Goal: Task Accomplishment & Management: Complete application form

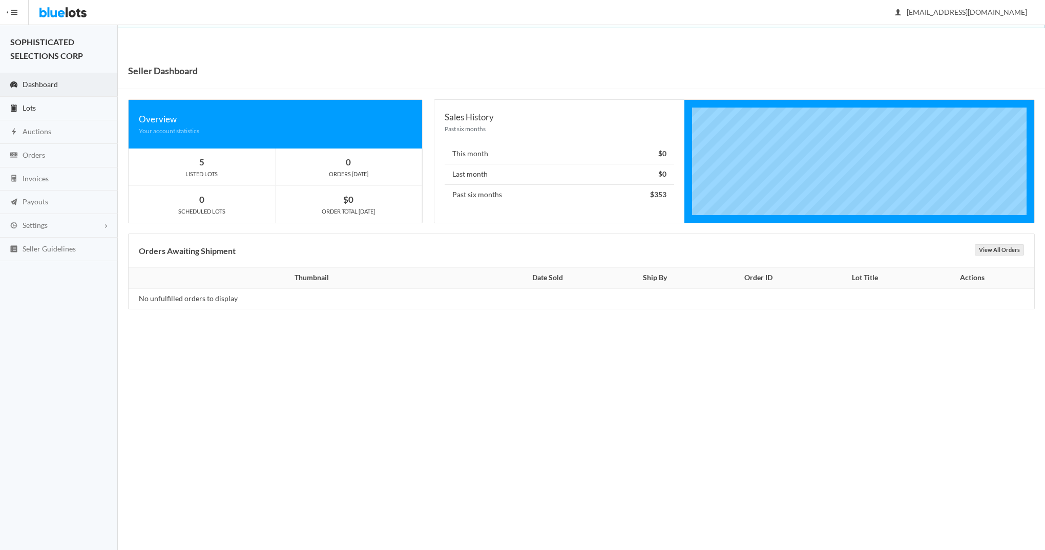
click at [32, 106] on span "Lots" at bounding box center [29, 108] width 13 height 9
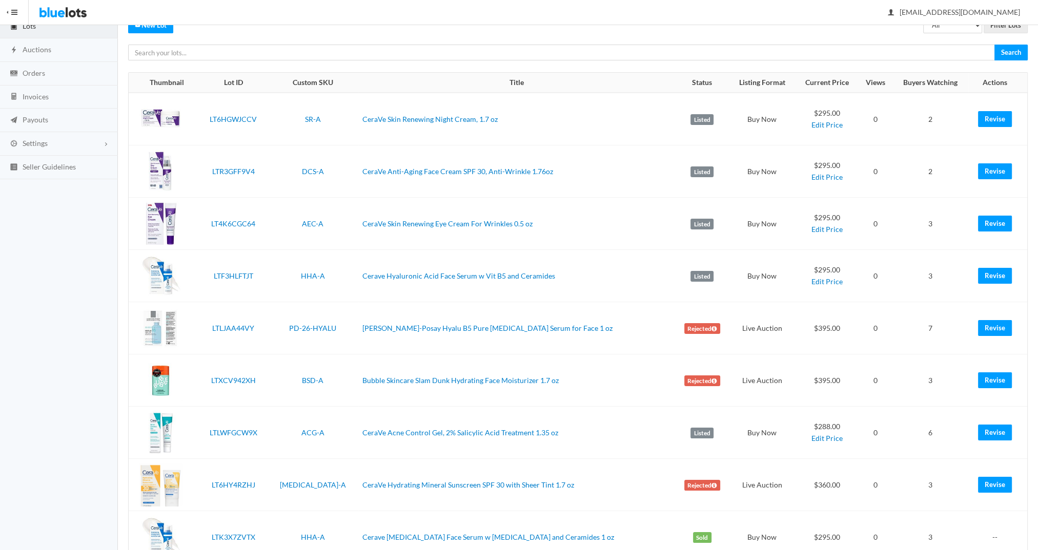
scroll to position [83, 0]
click at [991, 329] on link "Revise" at bounding box center [995, 328] width 34 height 16
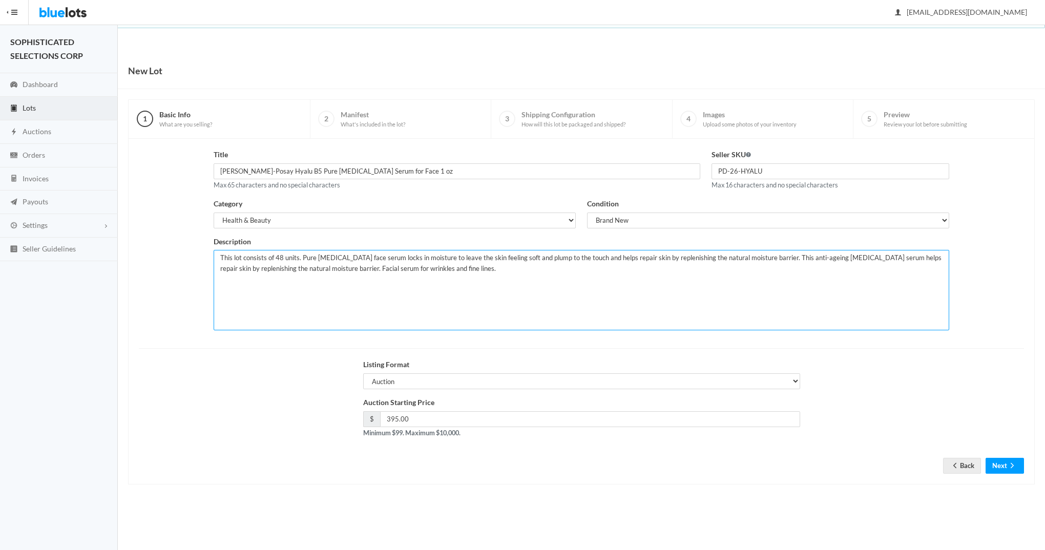
click at [477, 272] on textarea "This lot consists of 48 units. Pure hyaluronic acid face serum locks in moistur…" at bounding box center [582, 290] width 736 height 80
type textarea "This lot consists of 48 units. Pure hyaluronic acid face serum locks in moistur…"
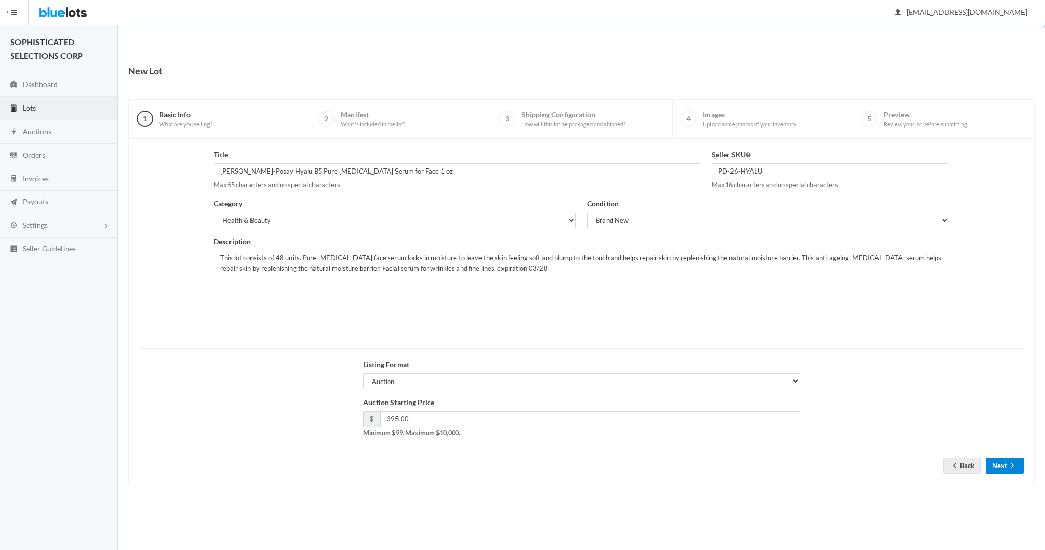
click at [996, 462] on button "Next" at bounding box center [1005, 466] width 38 height 16
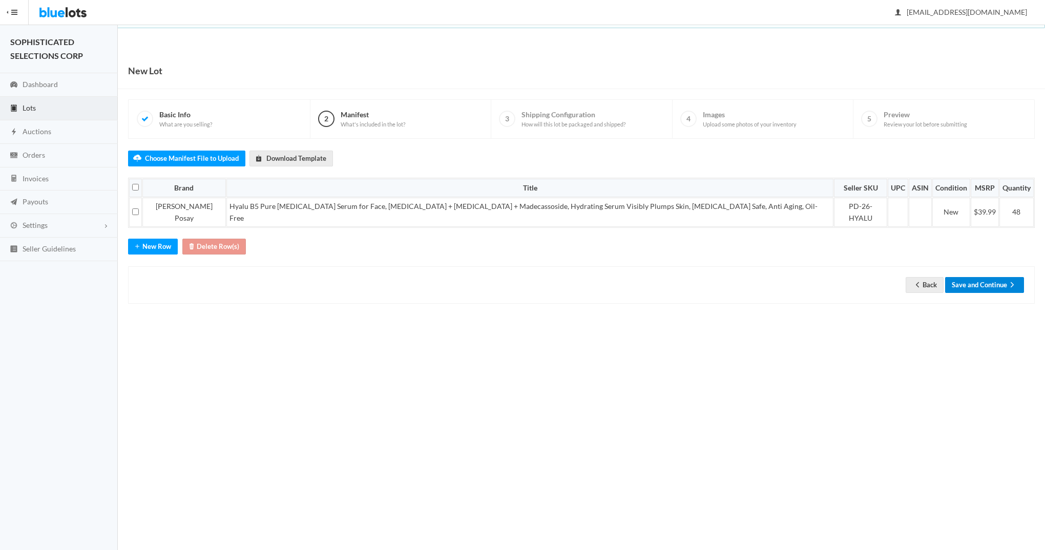
click at [974, 277] on button "Save and Continue" at bounding box center [984, 285] width 79 height 16
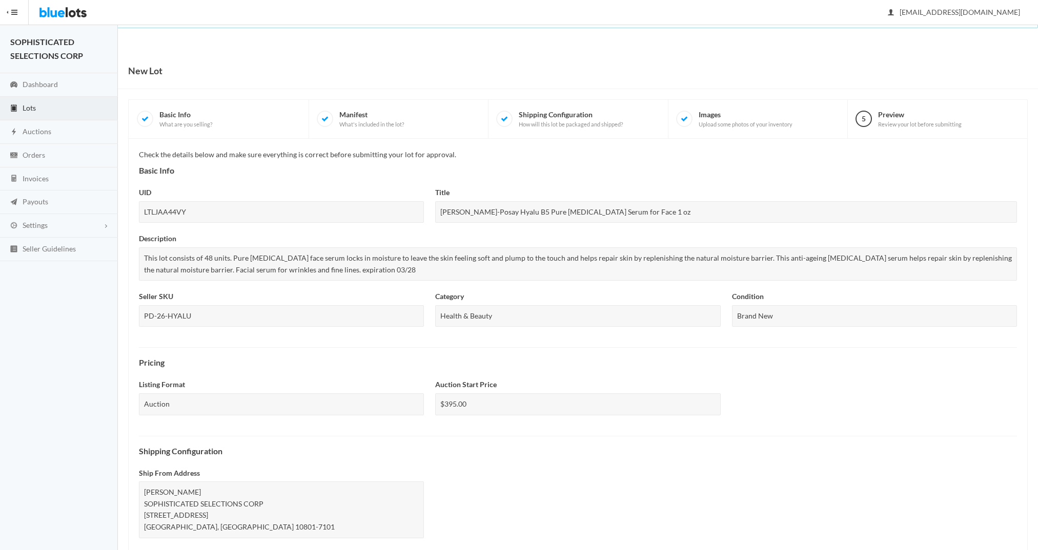
scroll to position [208, 0]
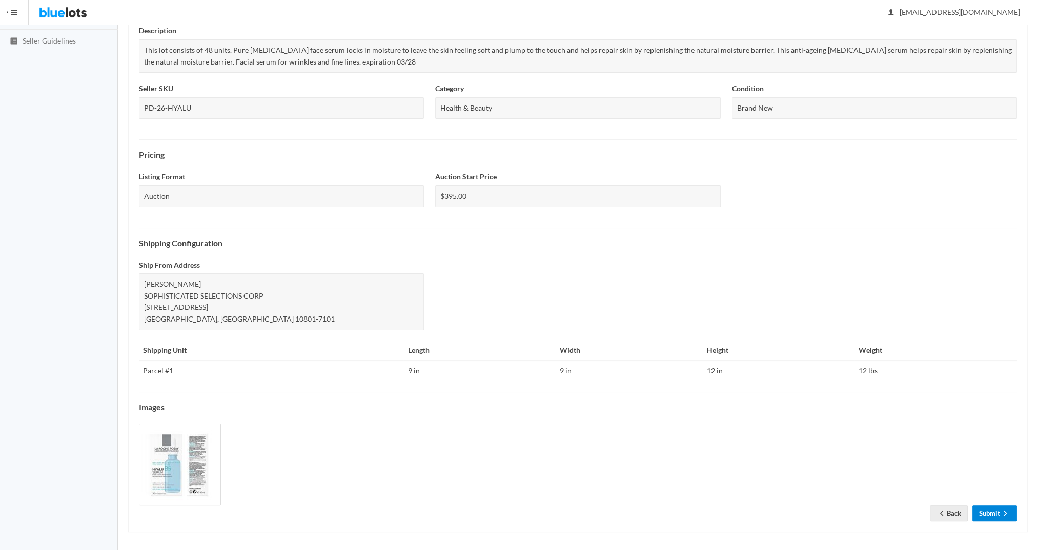
click at [993, 508] on link "Submit" at bounding box center [994, 514] width 45 height 16
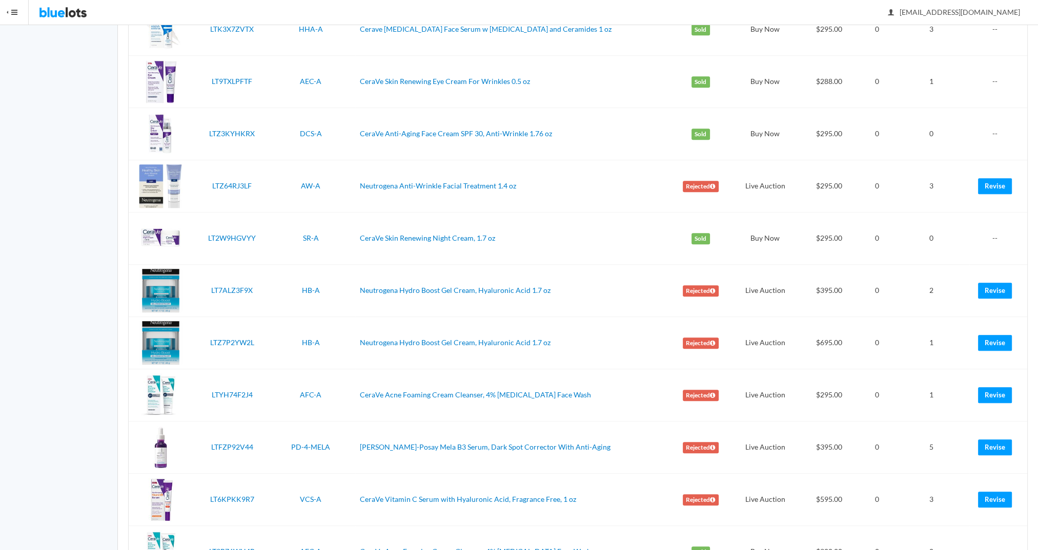
scroll to position [629, 0]
click at [994, 390] on link "Revise" at bounding box center [995, 395] width 34 height 16
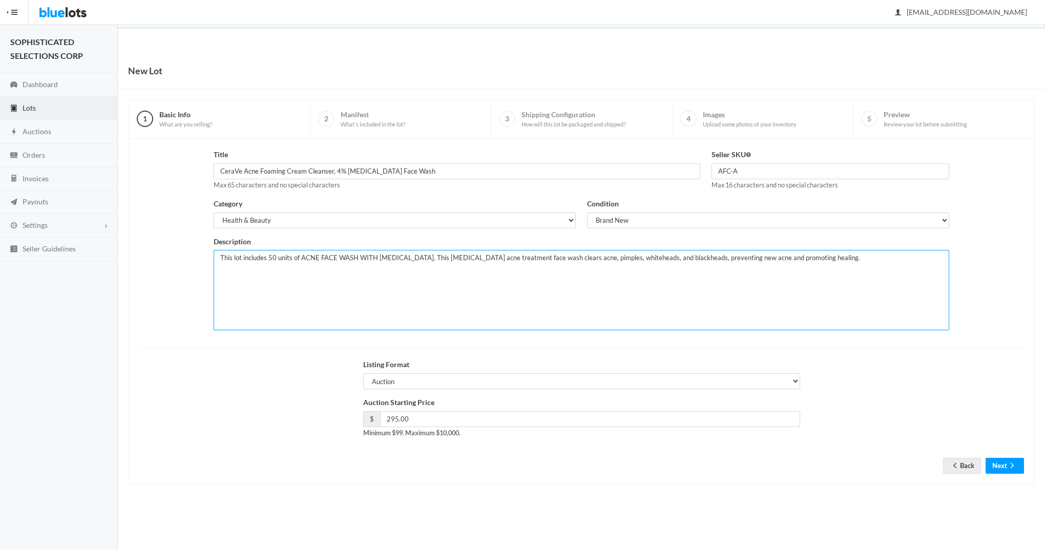
click at [882, 260] on textarea "This lot includes 50 units of ACNE FACE WASH WITH BENZOYL PEROXIDE. This benzoy…" at bounding box center [582, 290] width 736 height 80
type textarea "This lot includes 50 units of ACNE FACE WASH WITH [MEDICAL_DATA]. This [MEDICAL…"
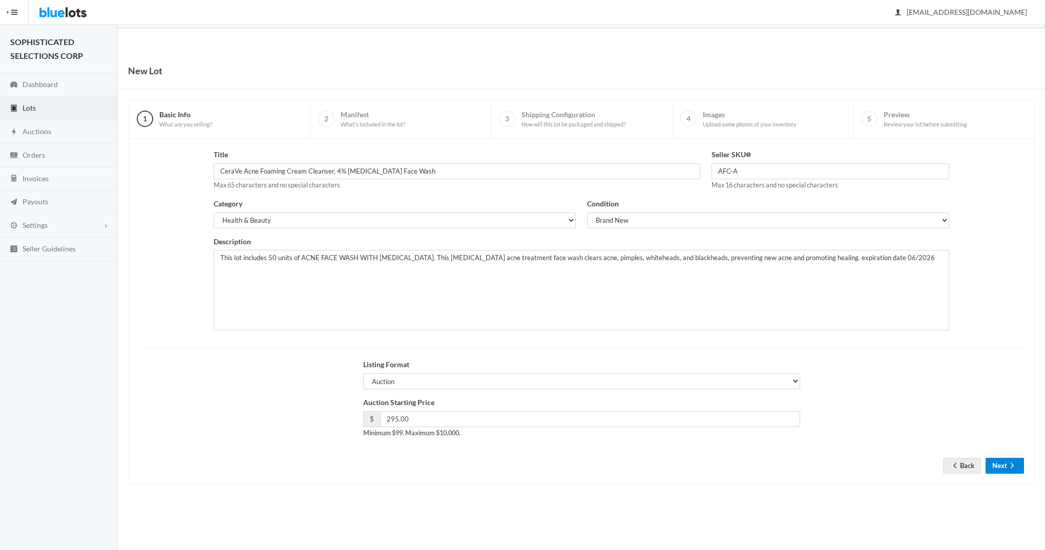
click at [1002, 463] on button "Next" at bounding box center [1005, 466] width 38 height 16
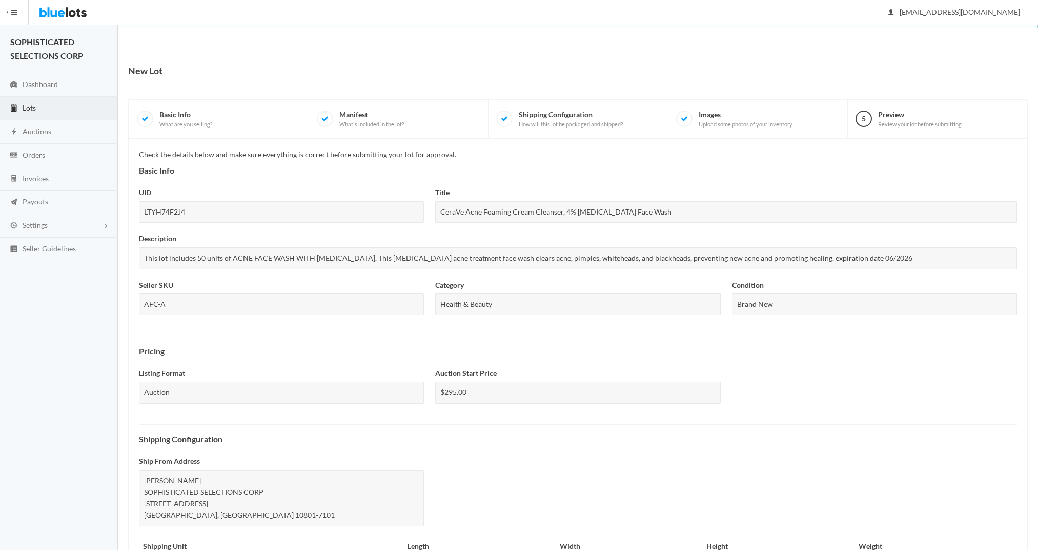
scroll to position [197, 0]
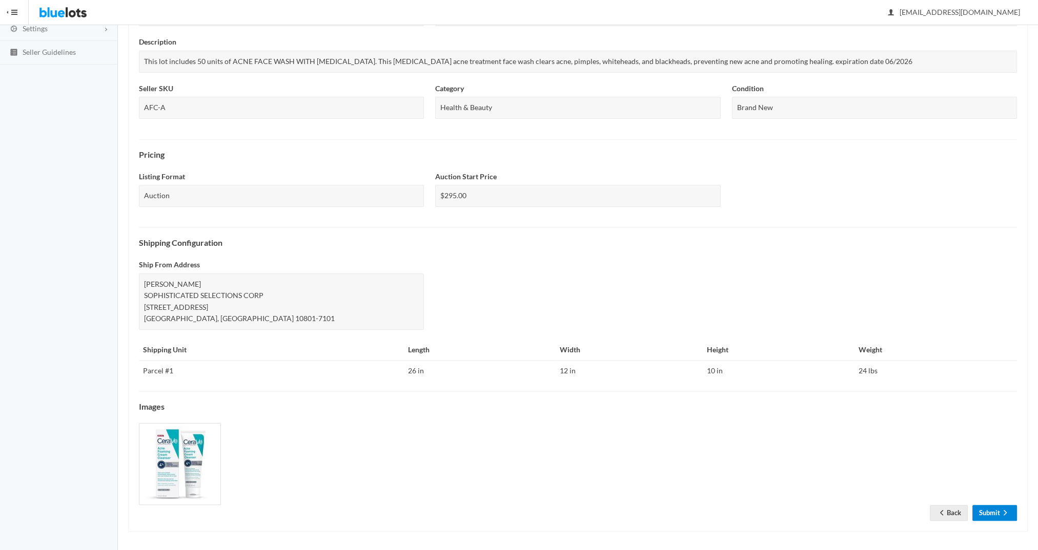
click at [988, 511] on link "Submit" at bounding box center [994, 513] width 45 height 16
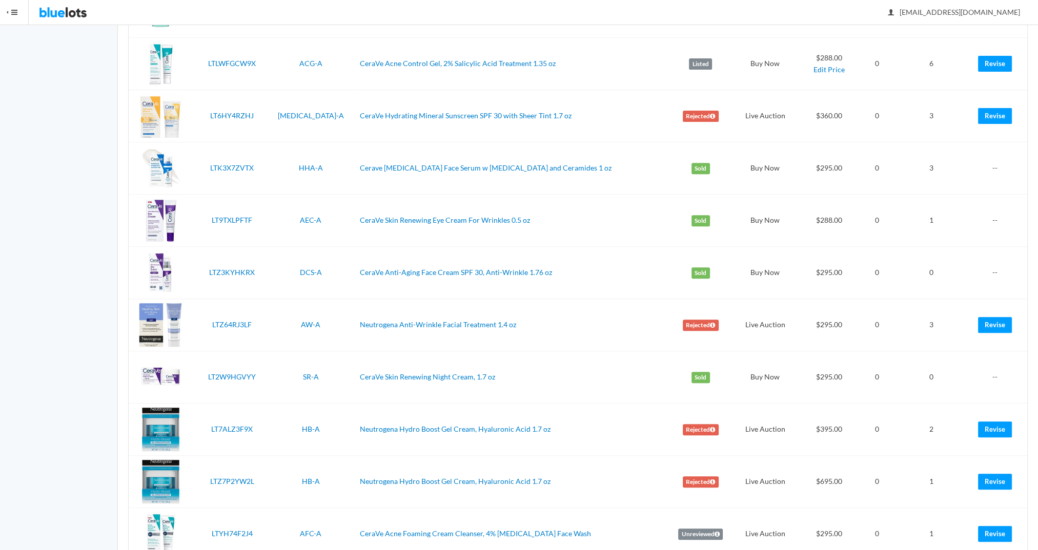
scroll to position [491, 0]
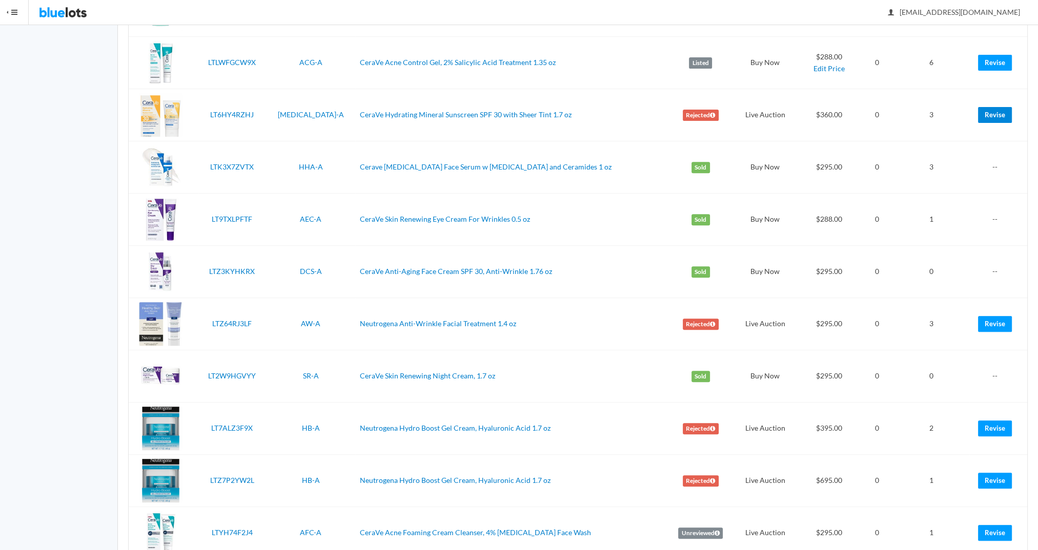
click at [992, 113] on link "Revise" at bounding box center [995, 115] width 34 height 16
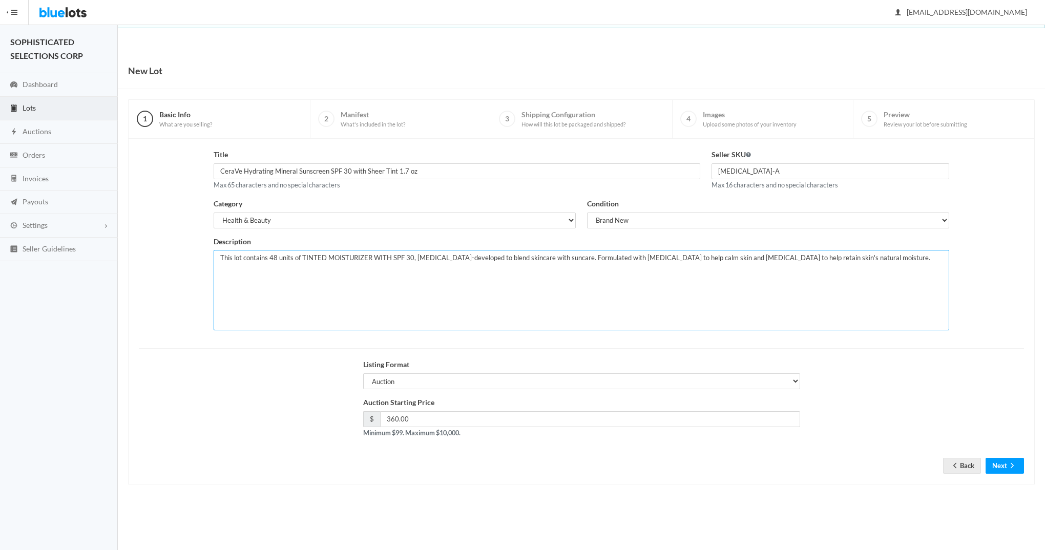
click at [901, 259] on textarea "This lot contains 48 units of TINTED MOISTURIZER WITH SPF 30, Dermatologist-dev…" at bounding box center [582, 290] width 736 height 80
click at [941, 257] on textarea "This lot contains 48 units of TINTED MOISTURIZER WITH SPF 30, Dermatologist-dev…" at bounding box center [582, 290] width 736 height 80
type textarea "This lot contains 48 units of TINTED MOISTURIZER WITH SPF 30, Dermatologist-dev…"
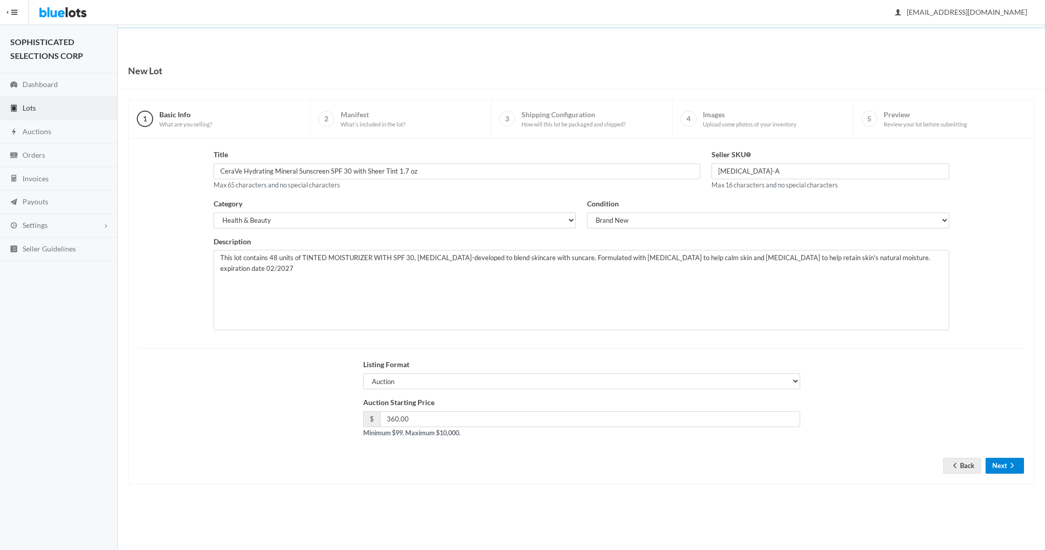
click at [998, 462] on button "Next" at bounding box center [1005, 466] width 38 height 16
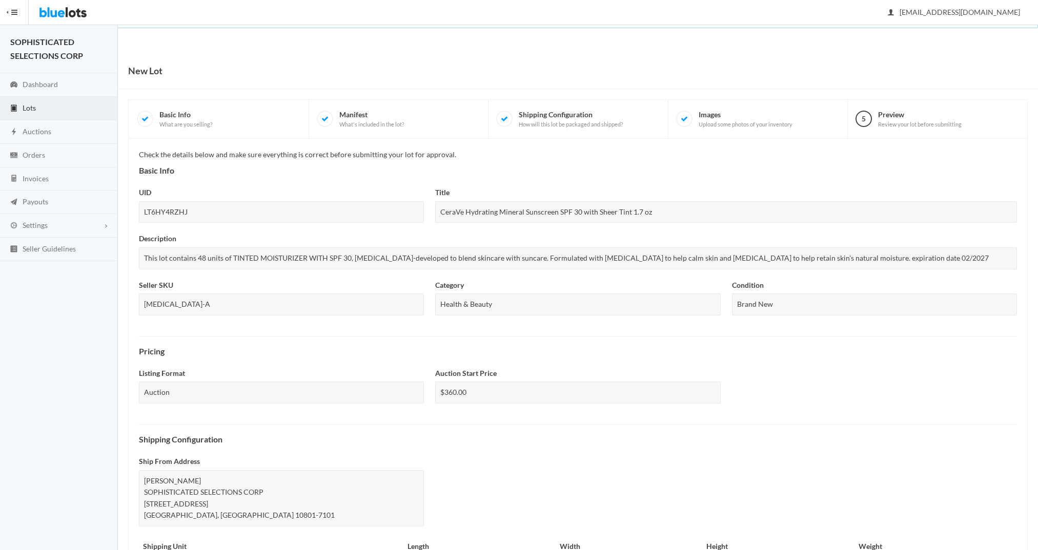
scroll to position [197, 0]
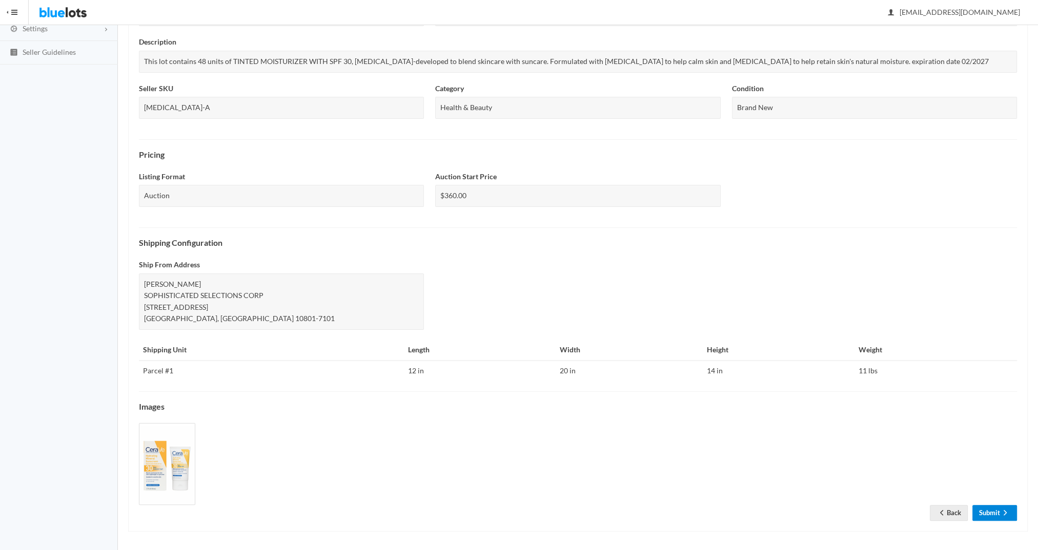
click at [990, 508] on link "Submit" at bounding box center [994, 513] width 45 height 16
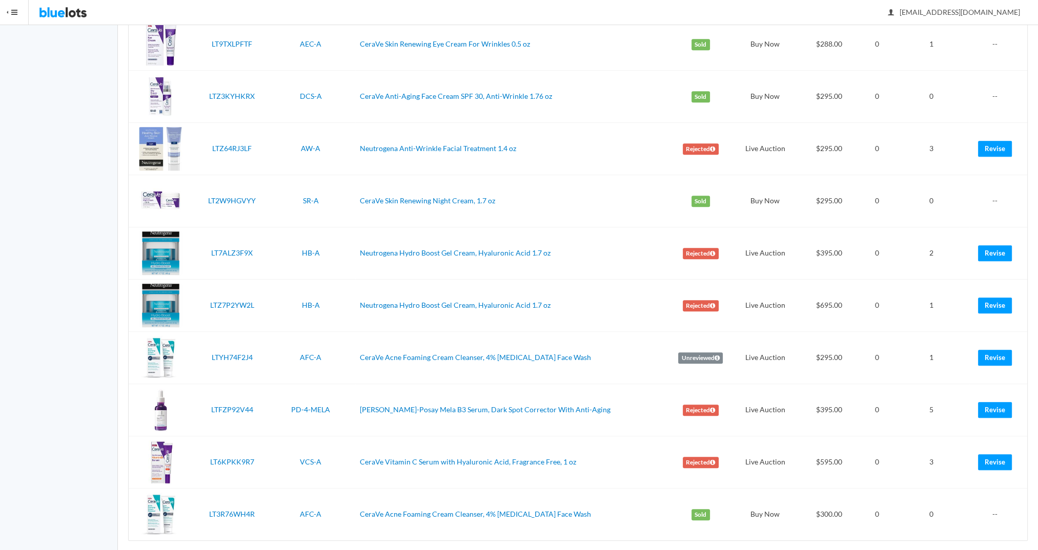
scroll to position [674, 0]
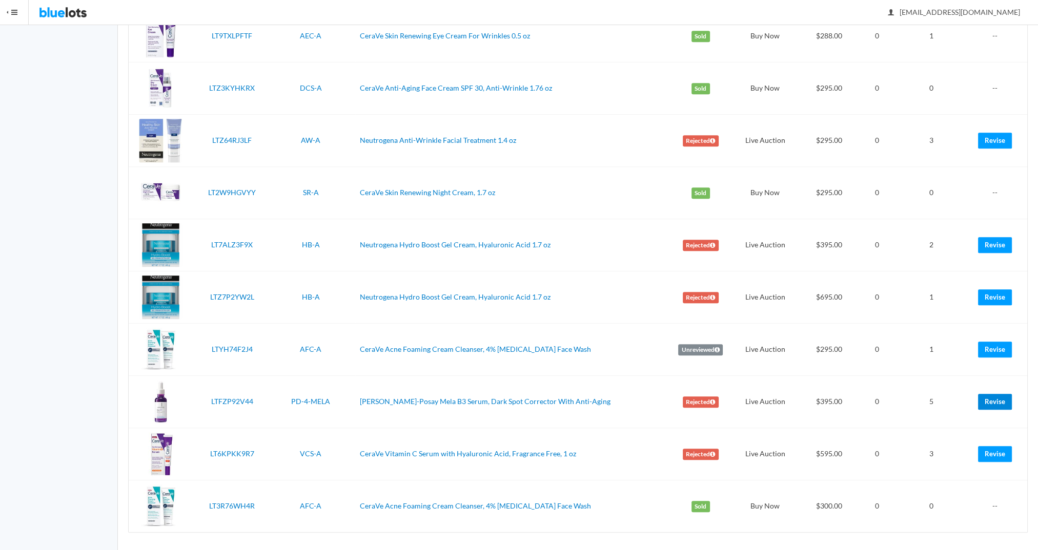
click at [988, 400] on link "Revise" at bounding box center [995, 402] width 34 height 16
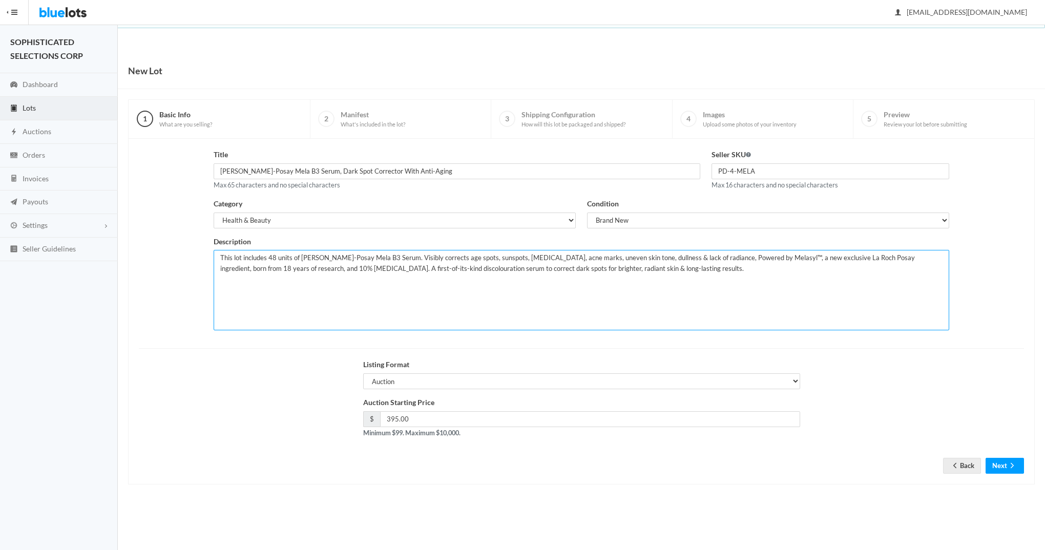
click at [727, 262] on textarea "This lot includes 48 units of La Roche-Posay Mela B3 Serum. Visibly corrects ag…" at bounding box center [582, 290] width 736 height 80
click at [709, 267] on textarea "This lot includes 48 units of La Roche-Posay Mela B3 Serum. Visibly corrects ag…" at bounding box center [582, 290] width 736 height 80
type textarea "This lot includes 48 units of La Roche-Posay Mela B3 Serum. Visibly corrects ag…"
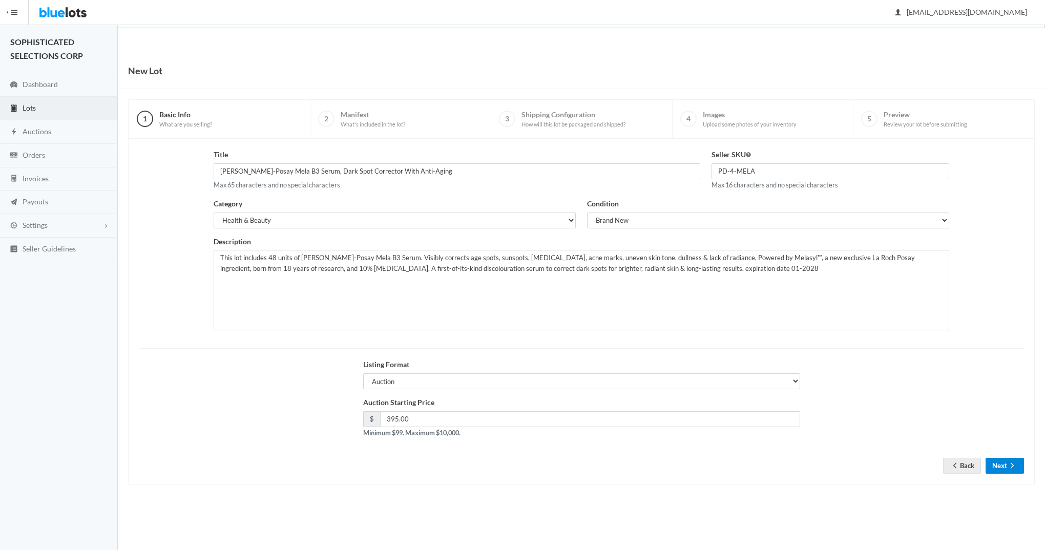
click at [1002, 463] on button "Next" at bounding box center [1005, 466] width 38 height 16
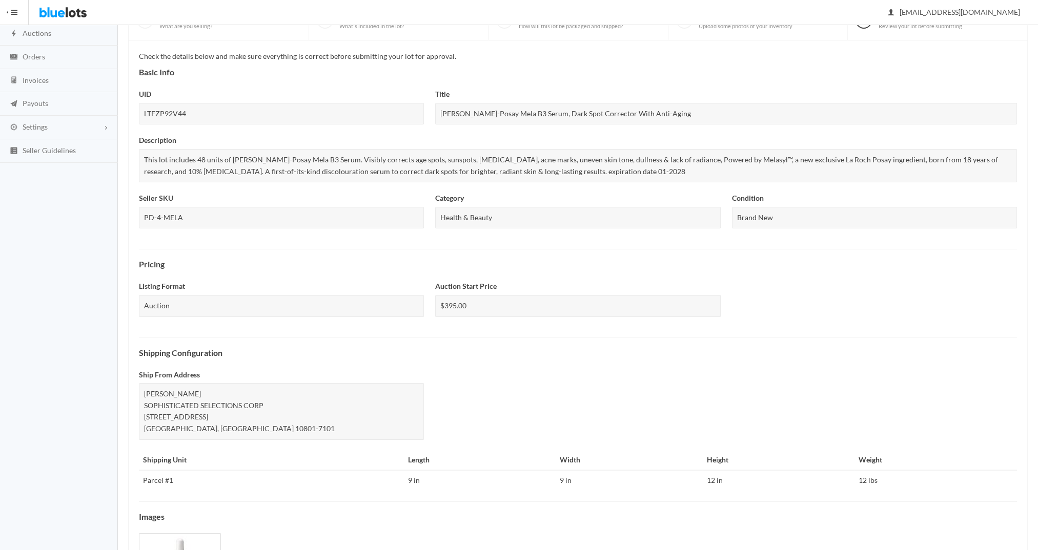
scroll to position [208, 0]
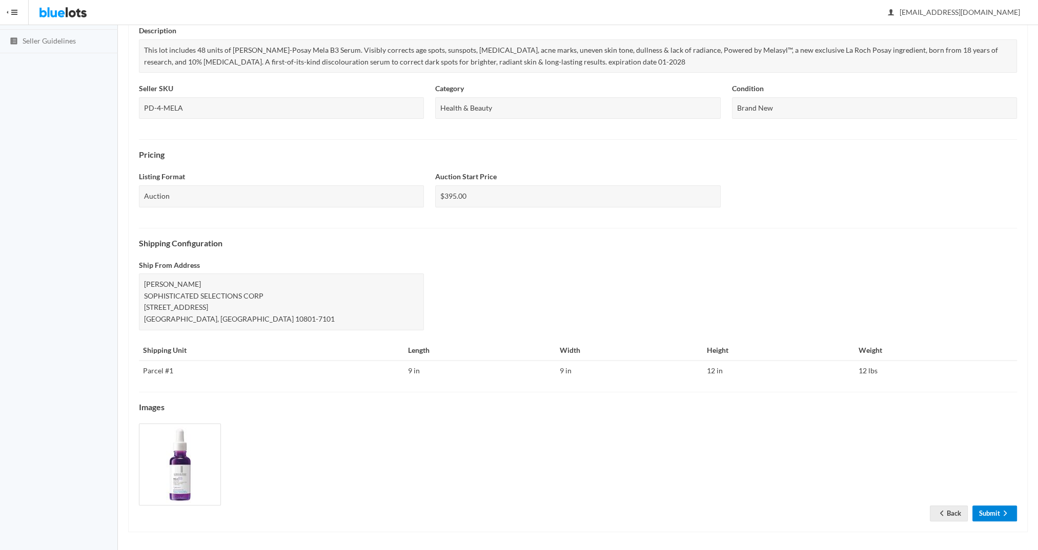
click at [992, 506] on link "Submit" at bounding box center [994, 514] width 45 height 16
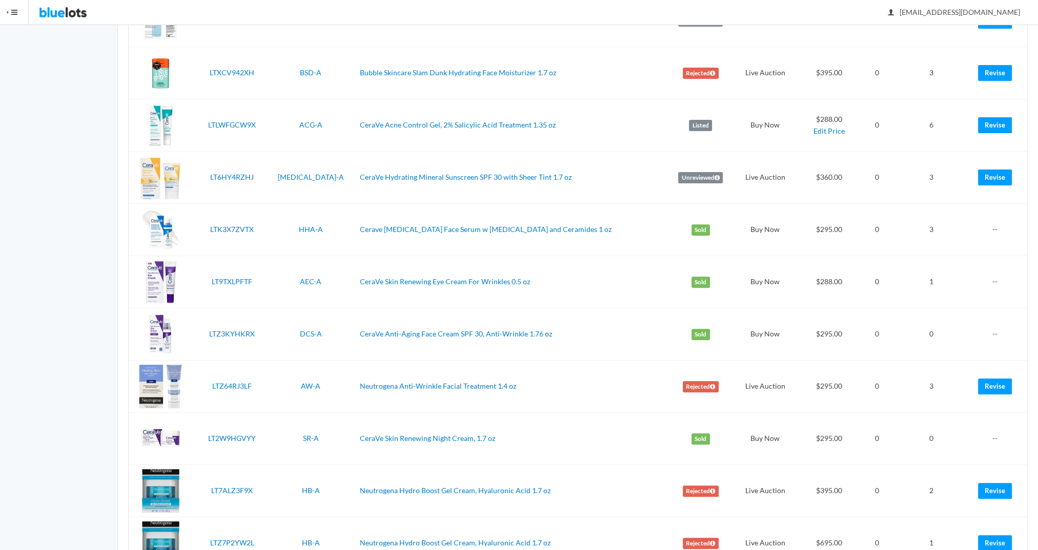
scroll to position [444, 0]
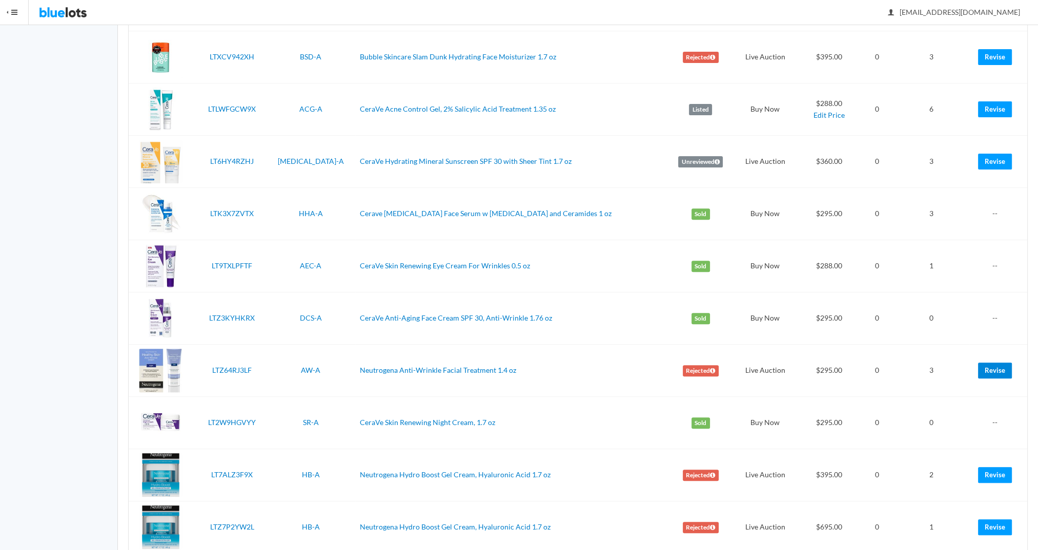
click at [993, 369] on link "Revise" at bounding box center [995, 371] width 34 height 16
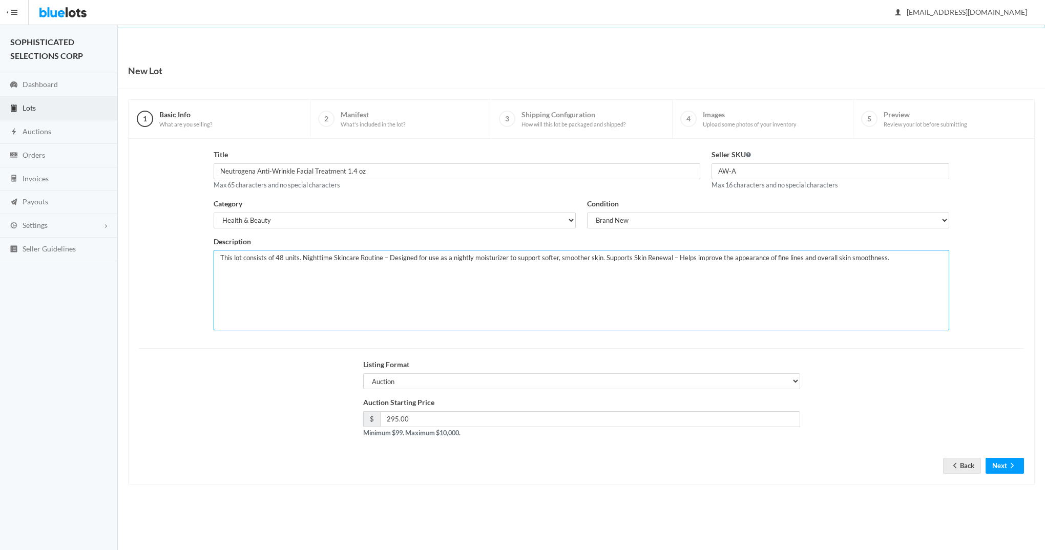
click at [910, 260] on textarea "This lot consists of 48 units. Nighttime Skincare Routine – Designed for use as…" at bounding box center [582, 290] width 736 height 80
click at [943, 255] on textarea "This lot consists of 48 units. Nighttime Skincare Routine – Designed for use as…" at bounding box center [582, 290] width 736 height 80
click at [429, 269] on textarea "This lot consists of 48 units. Nighttime Skincare Routine – Designed for use as…" at bounding box center [582, 290] width 736 height 80
click at [275, 270] on textarea "This lot consists of 48 units. Nighttime Skincare Routine – Designed for use as…" at bounding box center [582, 290] width 736 height 80
type textarea "This lot consists of 48 units. Nighttime Skincare Routine – Designed for use as…"
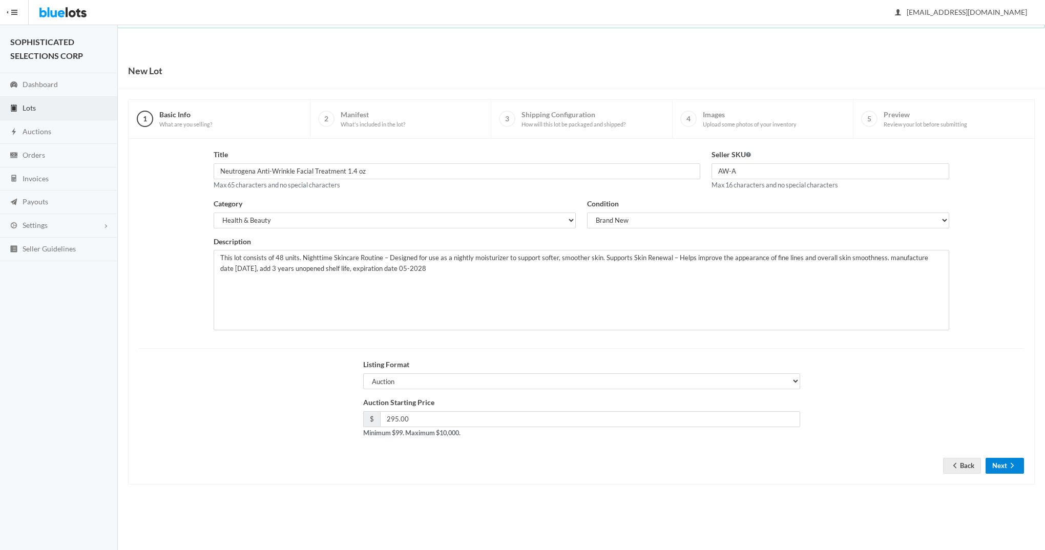
click at [1011, 465] on icon "arrow forward" at bounding box center [1012, 466] width 10 height 8
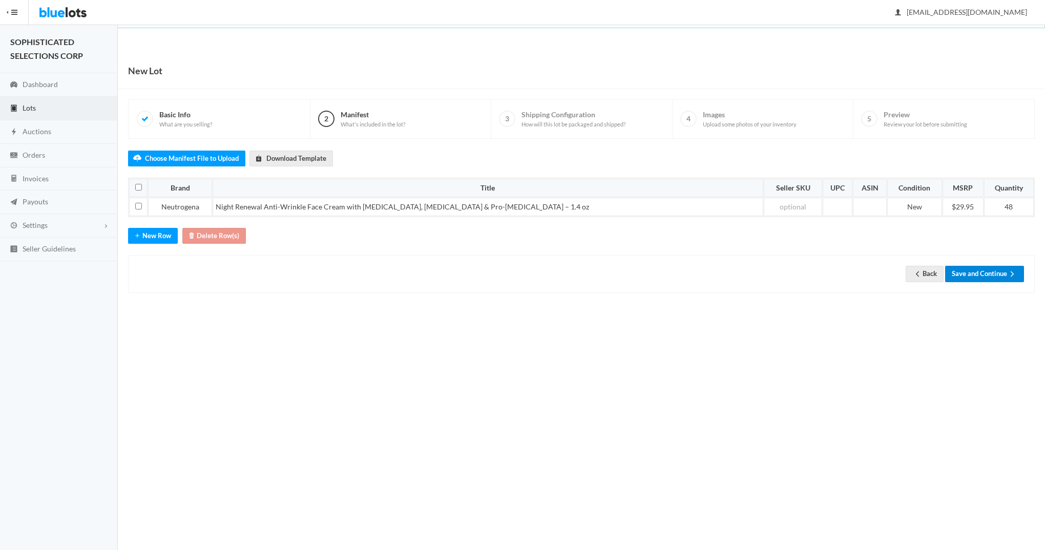
click at [978, 277] on button "Save and Continue" at bounding box center [984, 274] width 79 height 16
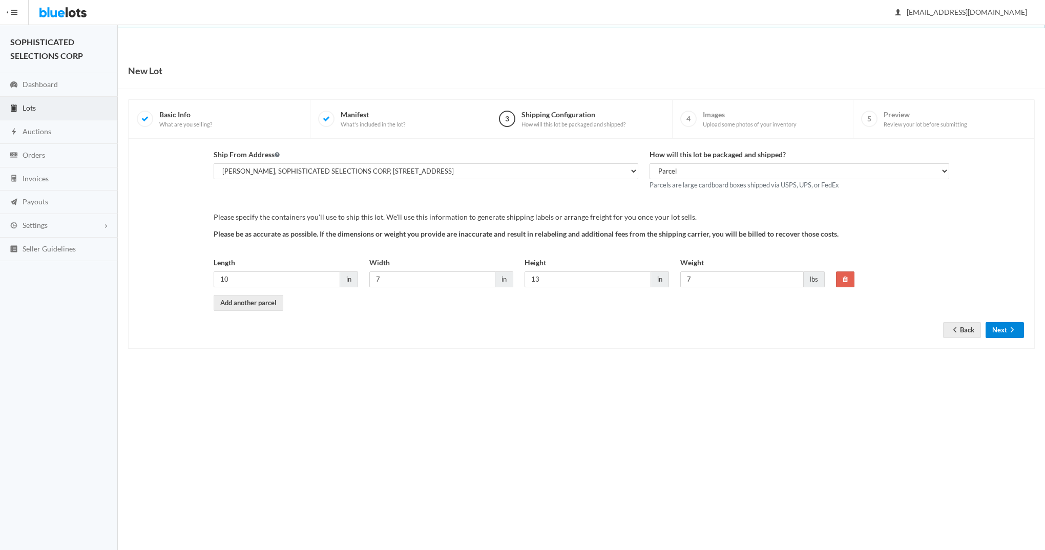
click at [995, 328] on button "Next" at bounding box center [1005, 330] width 38 height 16
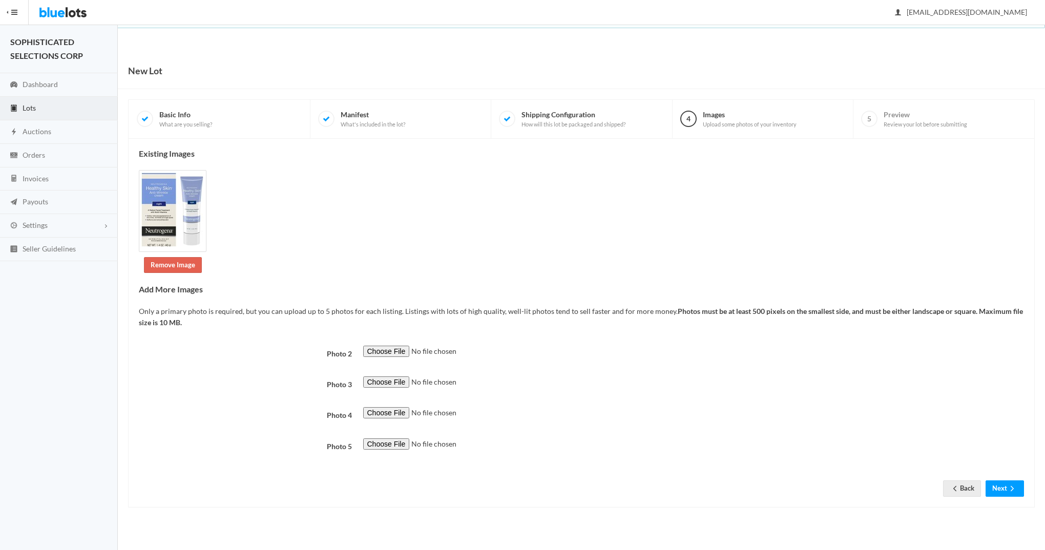
click at [1005, 485] on button "Next" at bounding box center [1005, 489] width 38 height 16
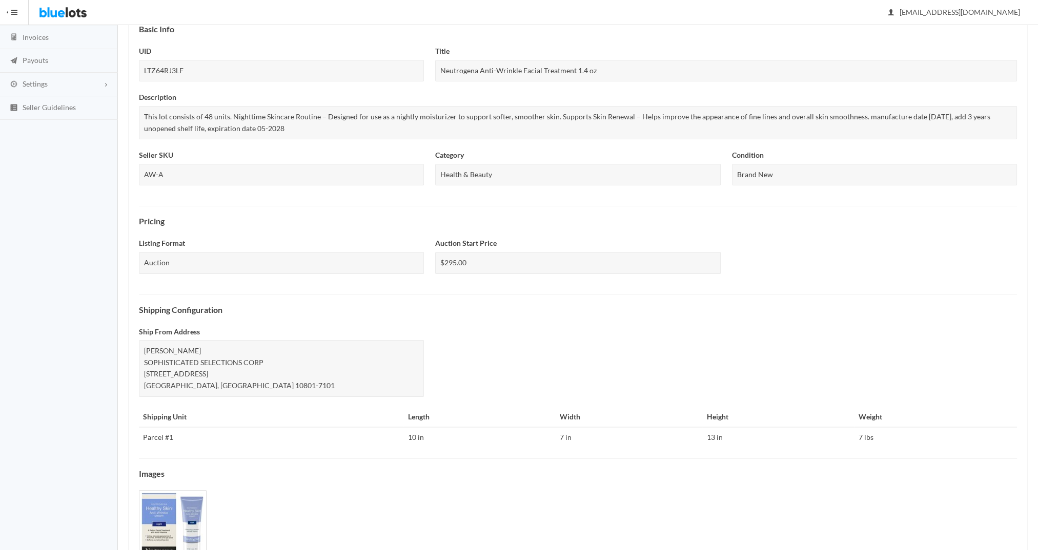
scroll to position [208, 0]
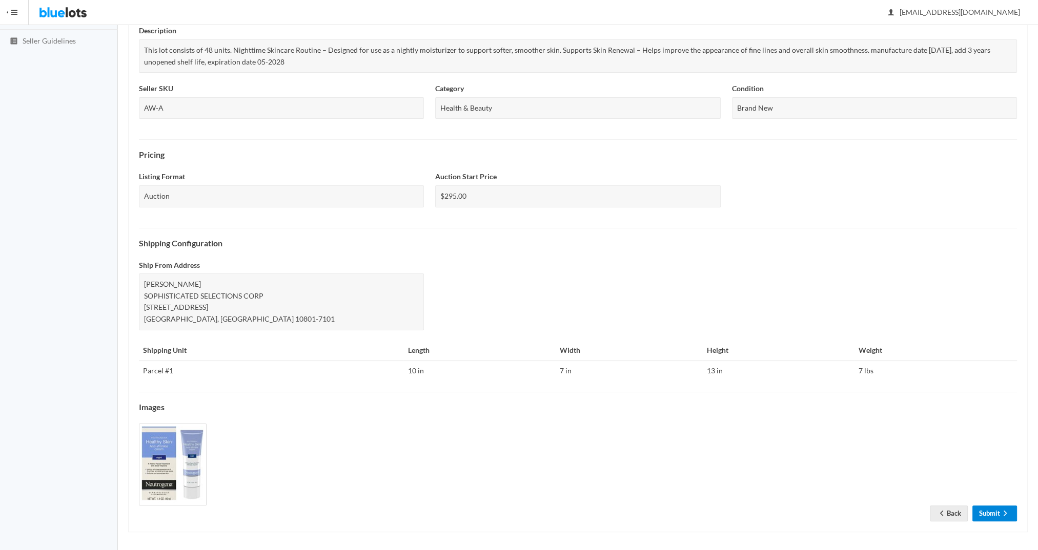
click at [988, 510] on link "Submit" at bounding box center [994, 514] width 45 height 16
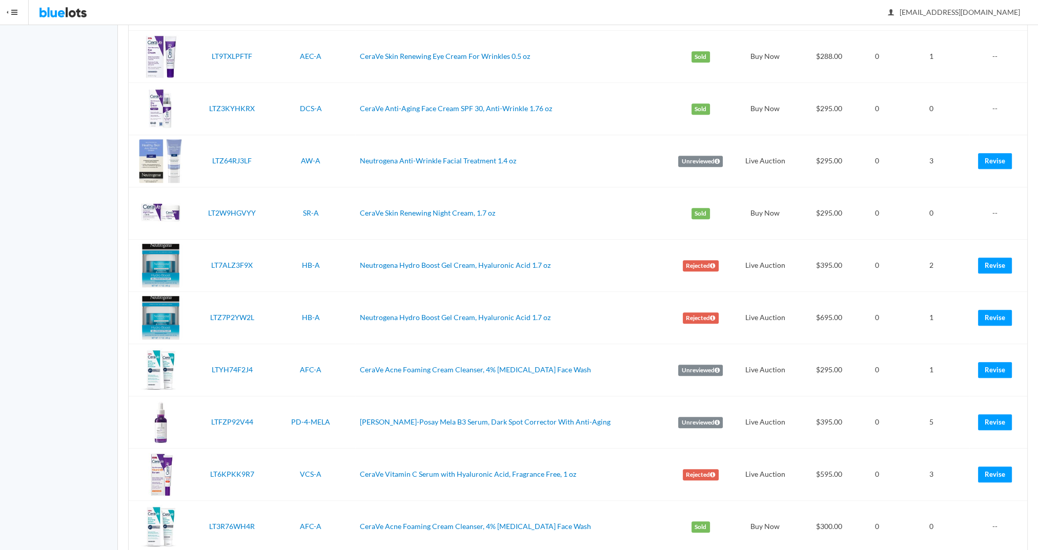
scroll to position [674, 0]
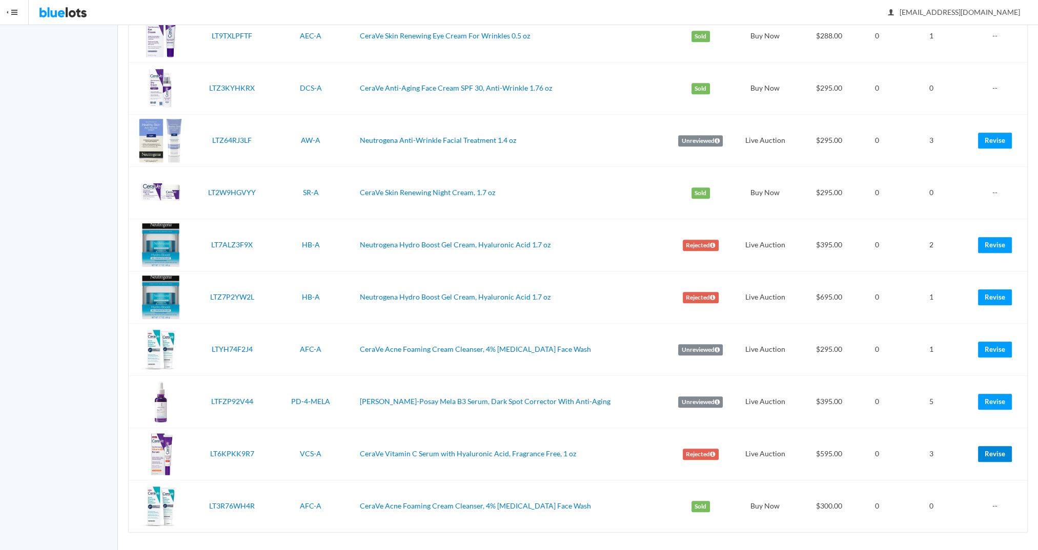
click at [995, 451] on link "Revise" at bounding box center [995, 454] width 34 height 16
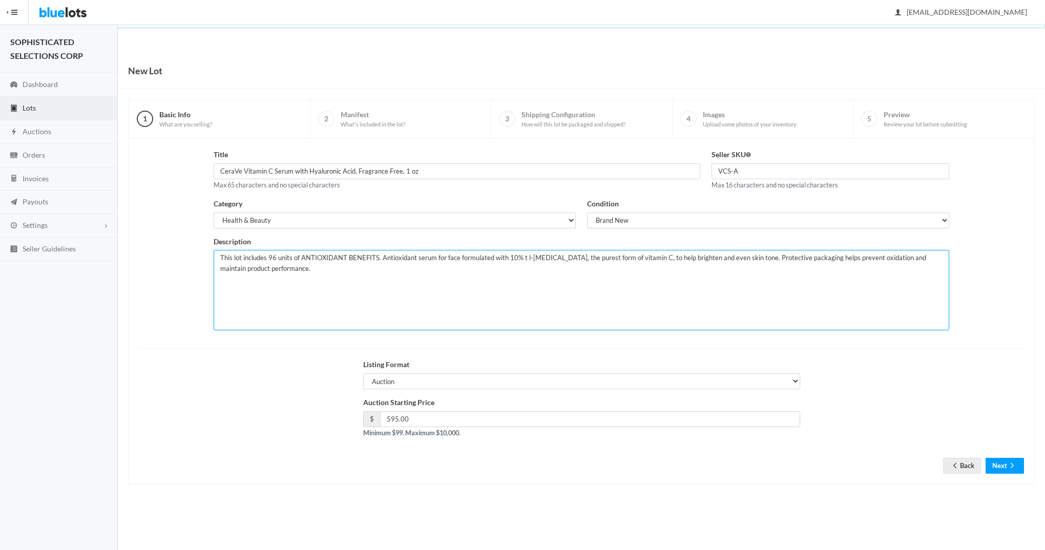
click at [583, 271] on textarea "This lot includes 96 units of ANTIOXIDANT BENEFITS. Antioxidant serum for face …" at bounding box center [582, 290] width 736 height 80
click at [545, 270] on textarea "This lot includes 96 units of ANTIOXIDANT BENEFITS. Antioxidant serum for face …" at bounding box center [582, 290] width 736 height 80
click at [545, 268] on textarea "This lot includes 96 units of ANTIOXIDANT BENEFITS. Antioxidant serum for face …" at bounding box center [582, 290] width 736 height 80
type textarea "This lot includes 96 units of ANTIOXIDANT BENEFITS. Antioxidant serum for face …"
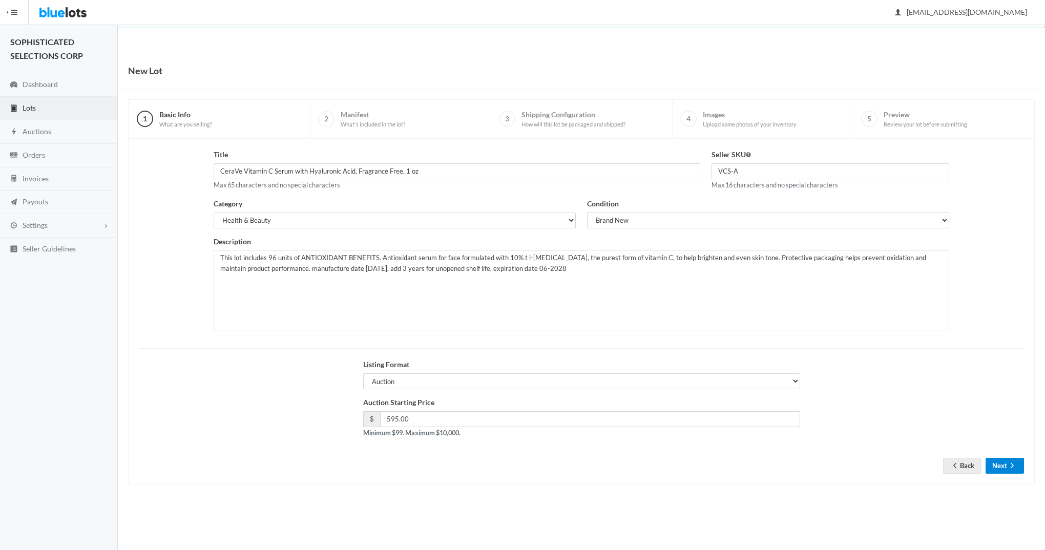
click at [1002, 467] on button "Next" at bounding box center [1005, 466] width 38 height 16
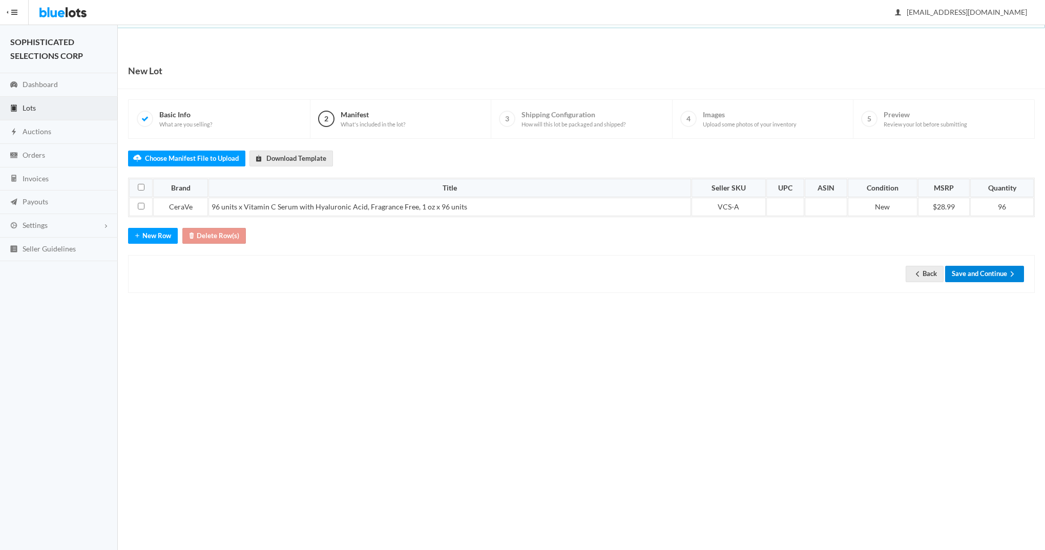
click at [980, 269] on button "Save and Continue" at bounding box center [984, 274] width 79 height 16
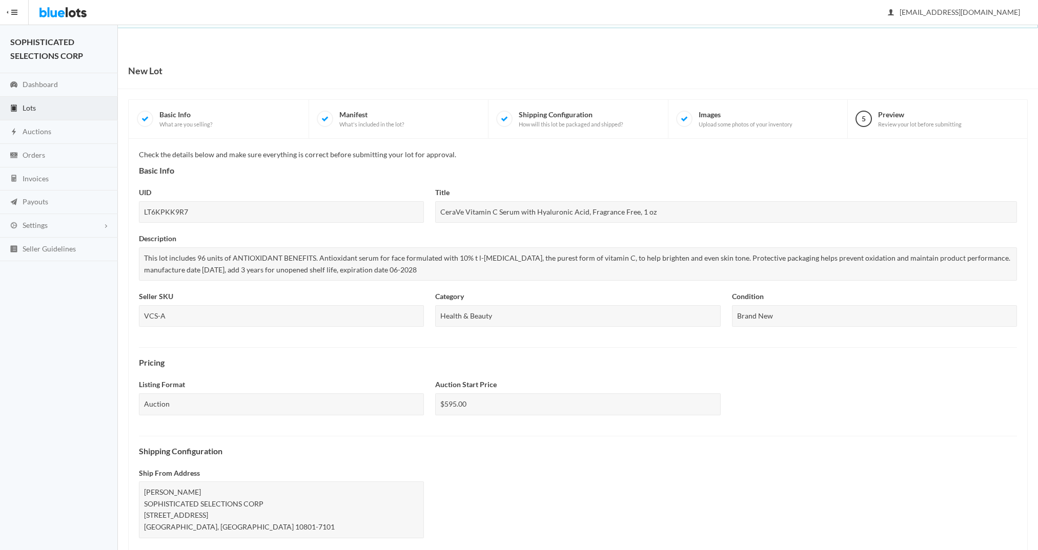
scroll to position [208, 0]
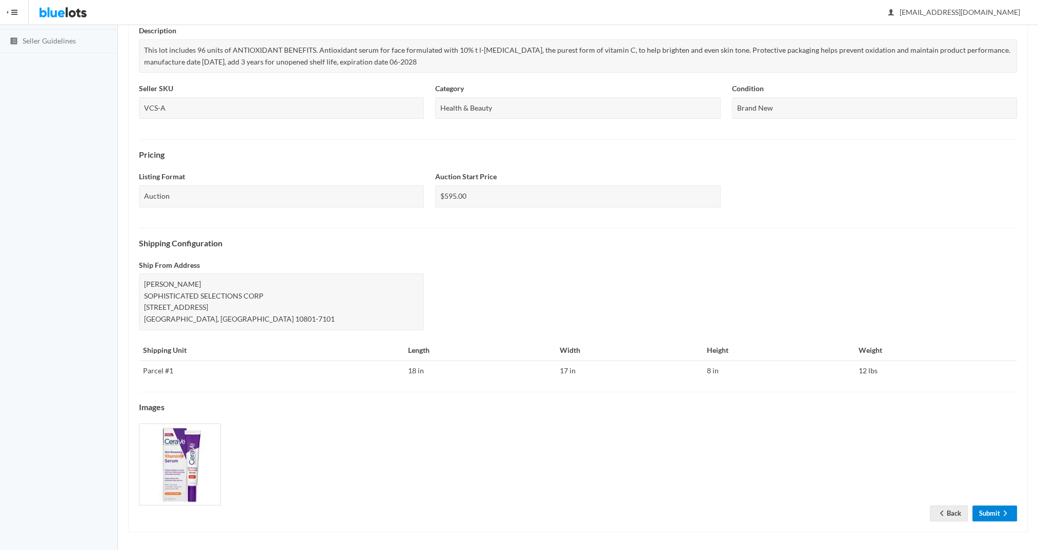
click at [985, 509] on link "Submit" at bounding box center [994, 514] width 45 height 16
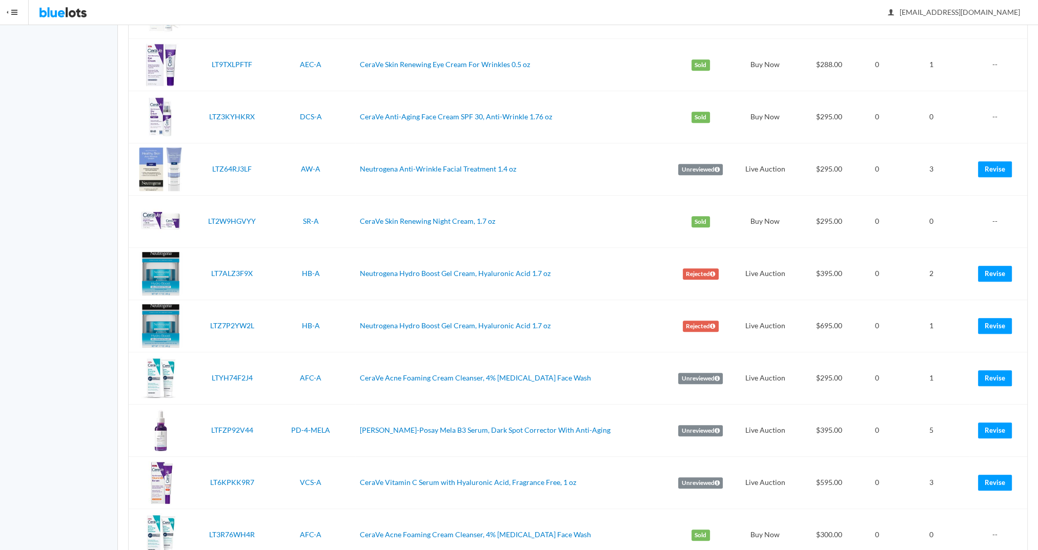
scroll to position [647, 0]
click at [994, 267] on link "Revise" at bounding box center [995, 273] width 34 height 16
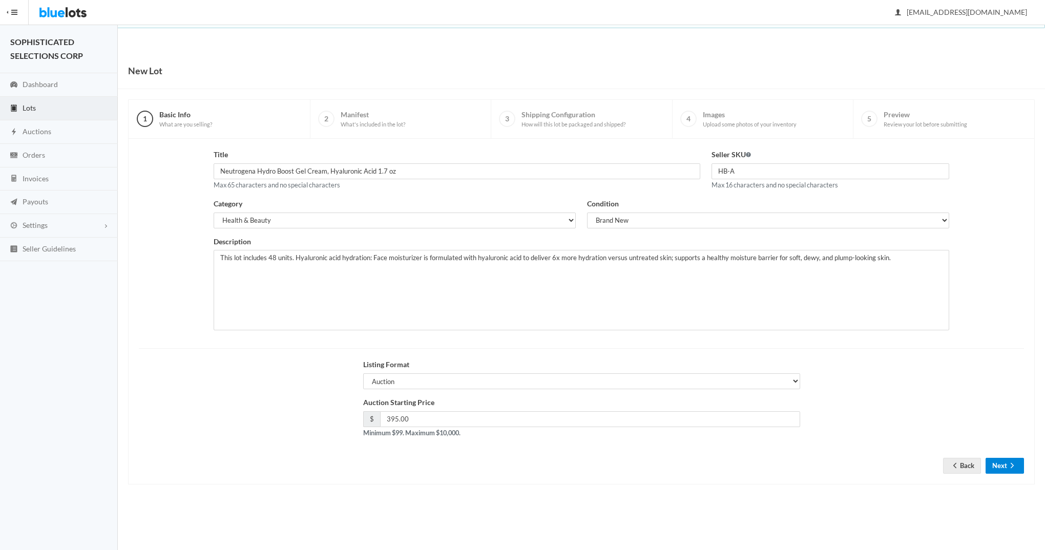
click at [1004, 467] on button "Next" at bounding box center [1005, 466] width 38 height 16
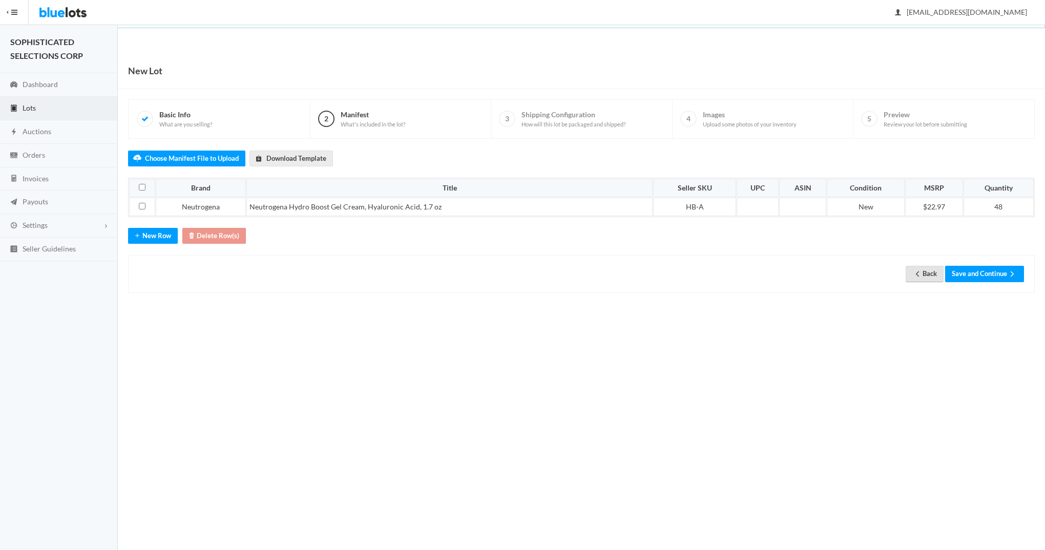
click at [911, 278] on link "Back" at bounding box center [925, 274] width 38 height 16
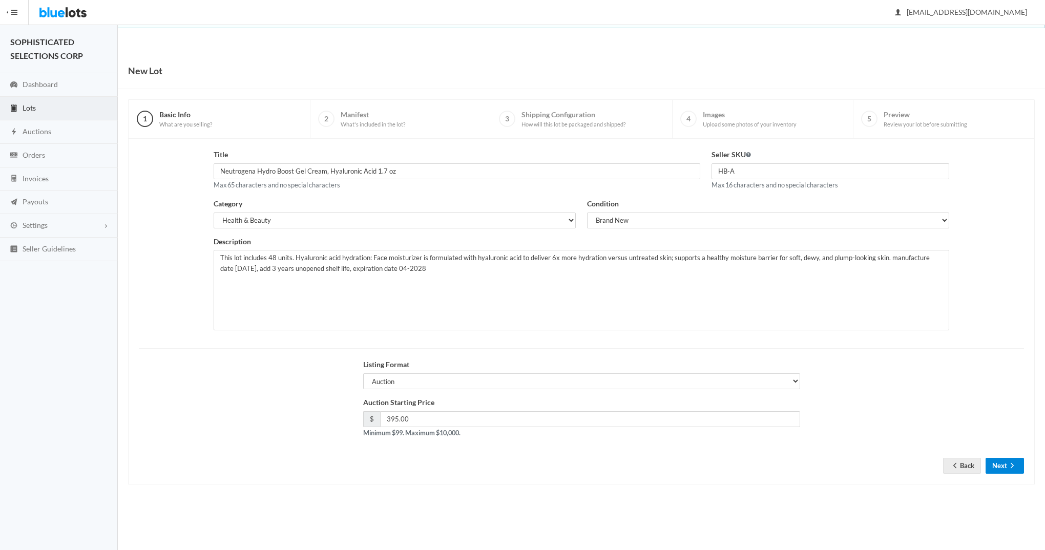
type textarea "This lot includes 48 units. Hyaluronic acid hydration: Face moisturizer is form…"
click at [998, 464] on button "Next" at bounding box center [1005, 466] width 38 height 16
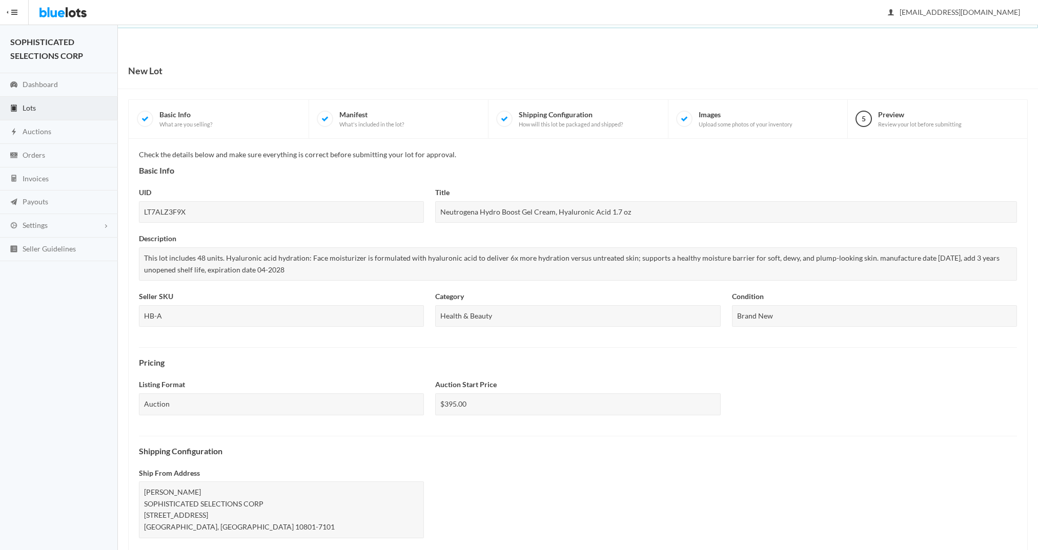
scroll to position [208, 0]
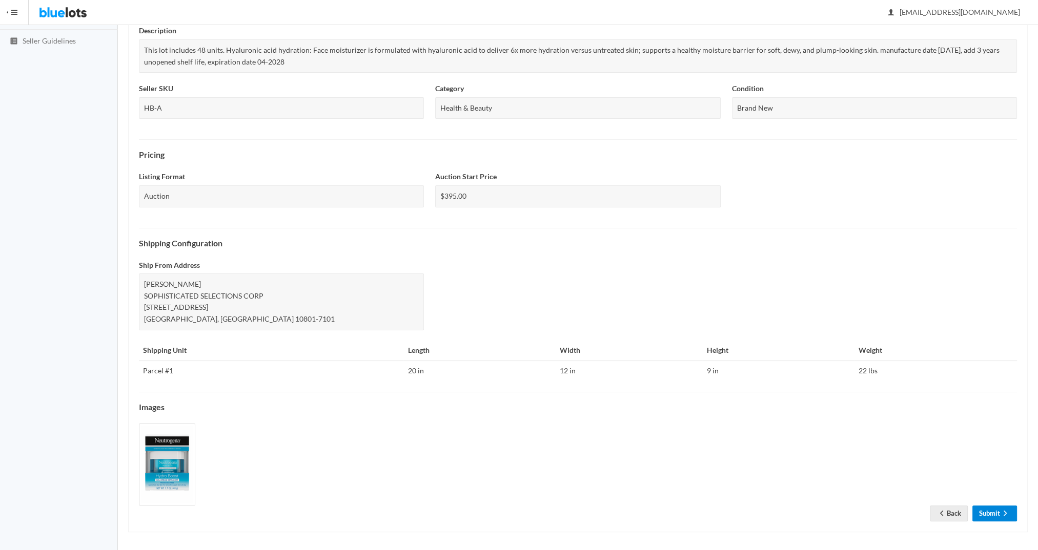
drag, startPoint x: 0, startPoint y: 0, endPoint x: 985, endPoint y: 509, distance: 1108.6
click at [985, 509] on link "Submit" at bounding box center [994, 514] width 45 height 16
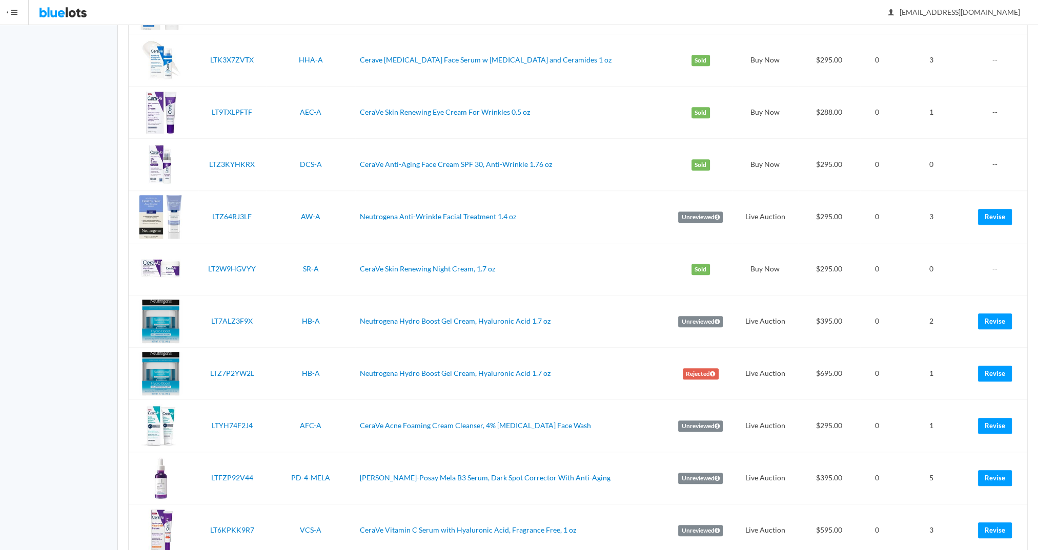
scroll to position [674, 0]
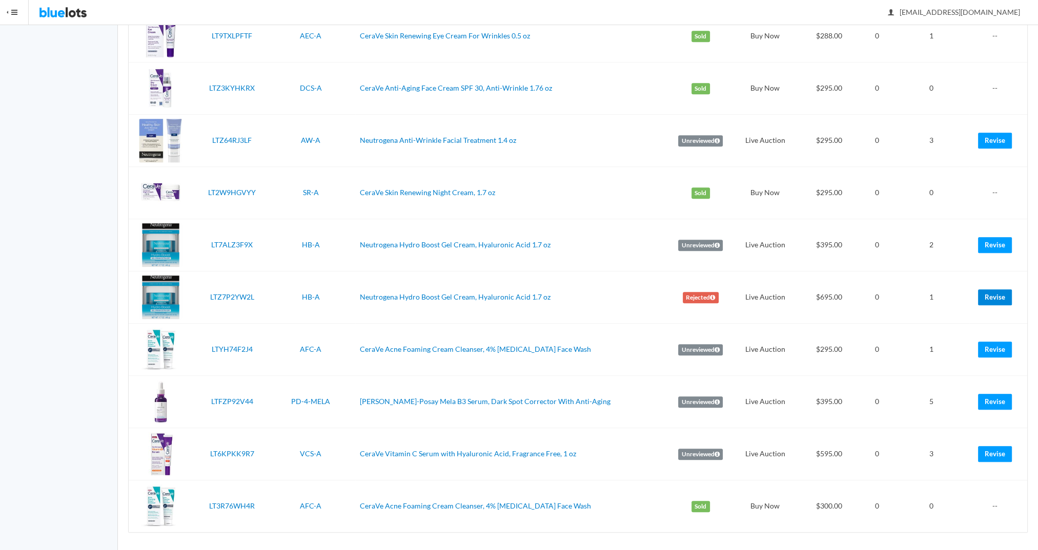
click at [996, 298] on link "Revise" at bounding box center [995, 298] width 34 height 16
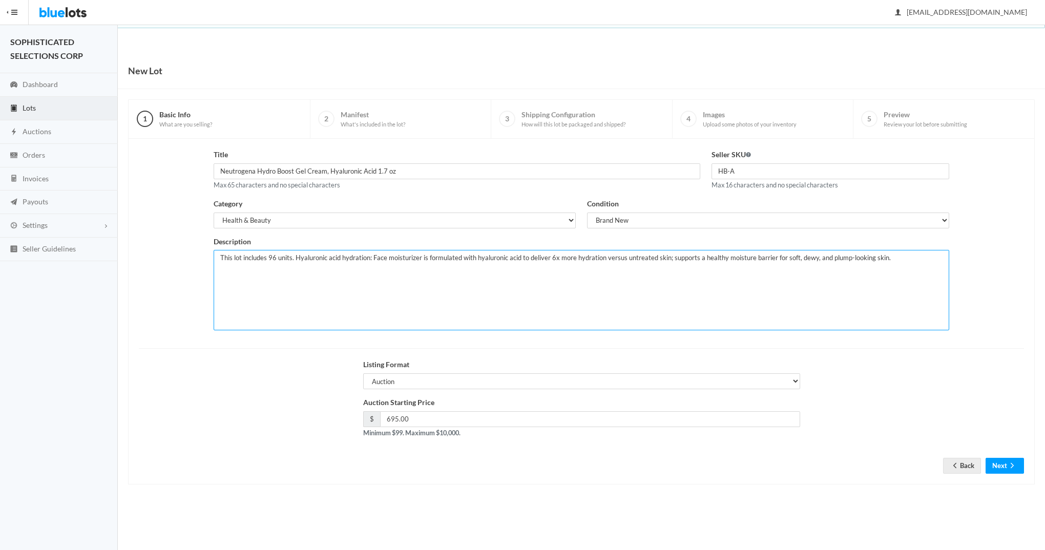
click at [895, 261] on textarea "This lot includes 96 units. Hyaluronic acid hydration: Face moisturizer is form…" at bounding box center [582, 290] width 736 height 80
type textarea "This lot includes 96 units. Hyaluronic acid hydration: Face moisturizer is form…"
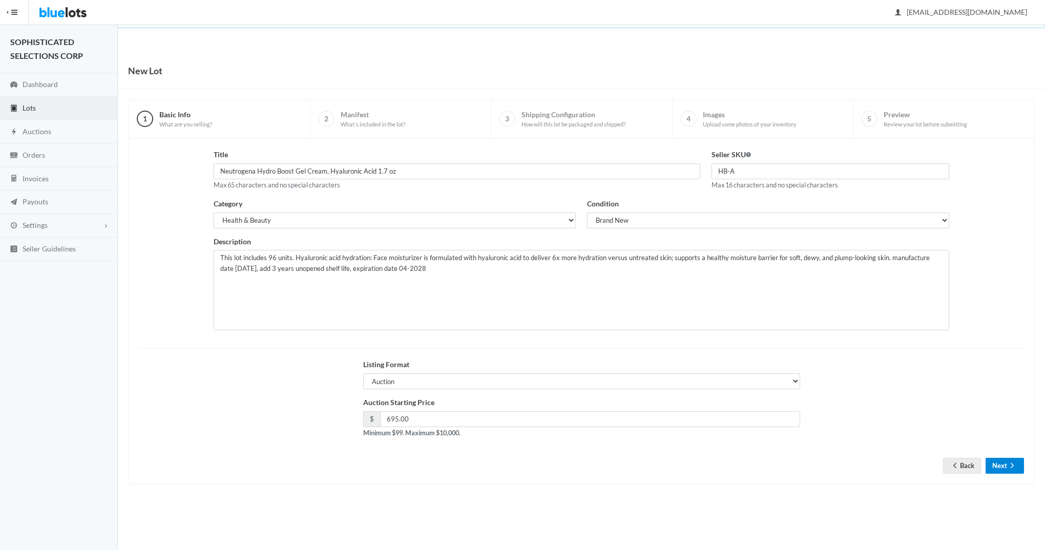
click at [1001, 470] on button "Next" at bounding box center [1005, 466] width 38 height 16
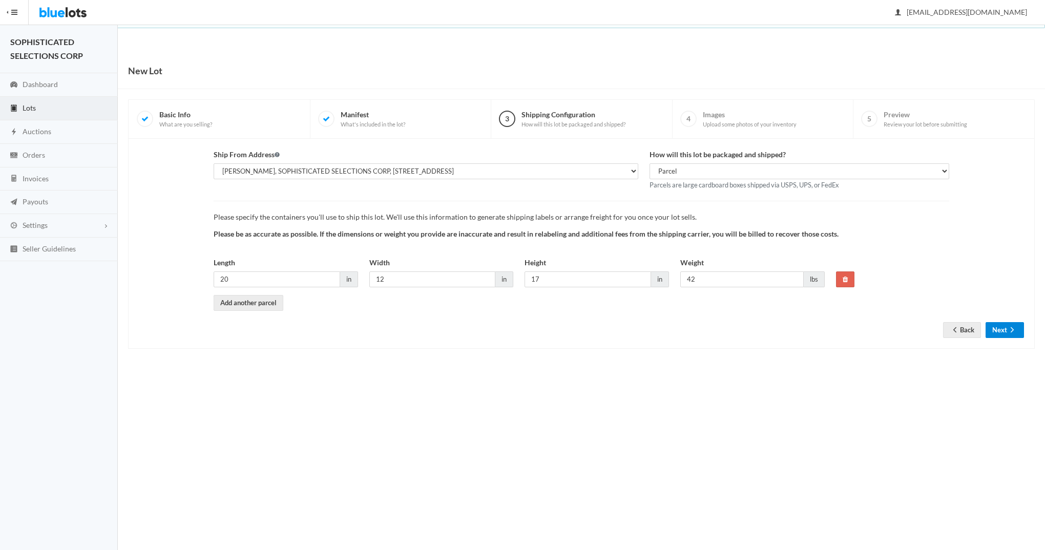
click at [1002, 325] on button "Next" at bounding box center [1005, 330] width 38 height 16
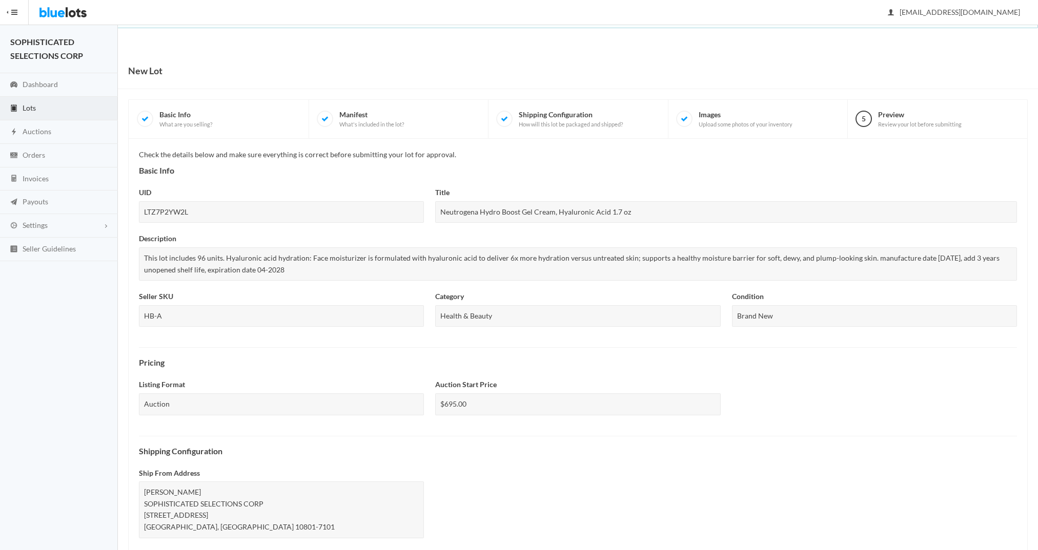
scroll to position [208, 0]
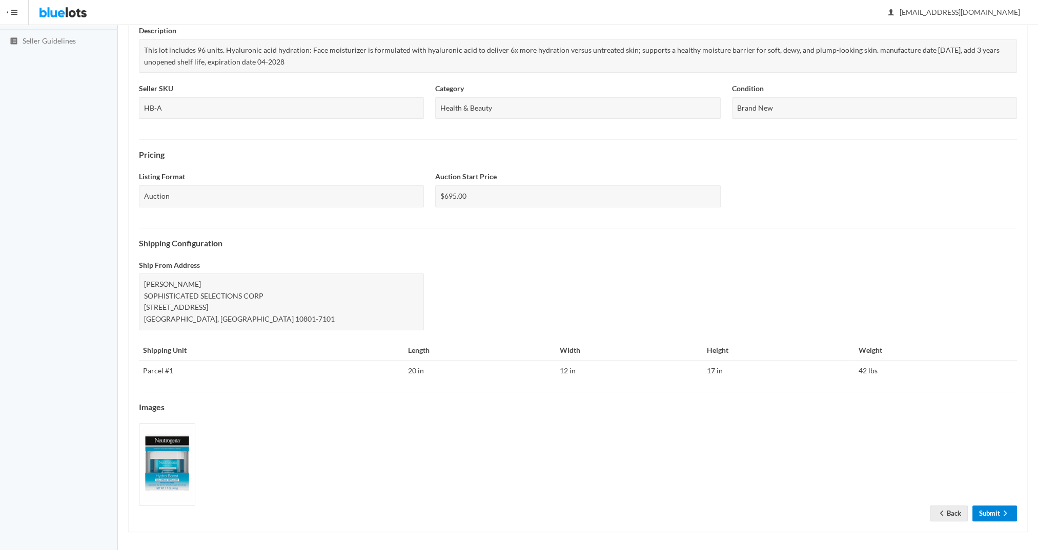
click at [993, 513] on link "Submit" at bounding box center [994, 514] width 45 height 16
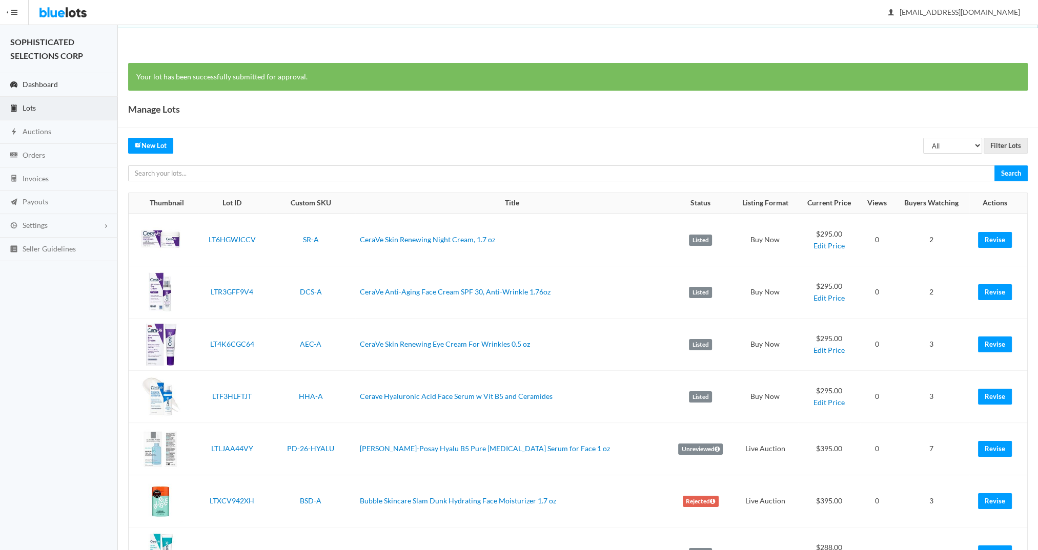
click at [45, 83] on span "Dashboard" at bounding box center [40, 84] width 35 height 9
